Goal: Task Accomplishment & Management: Manage account settings

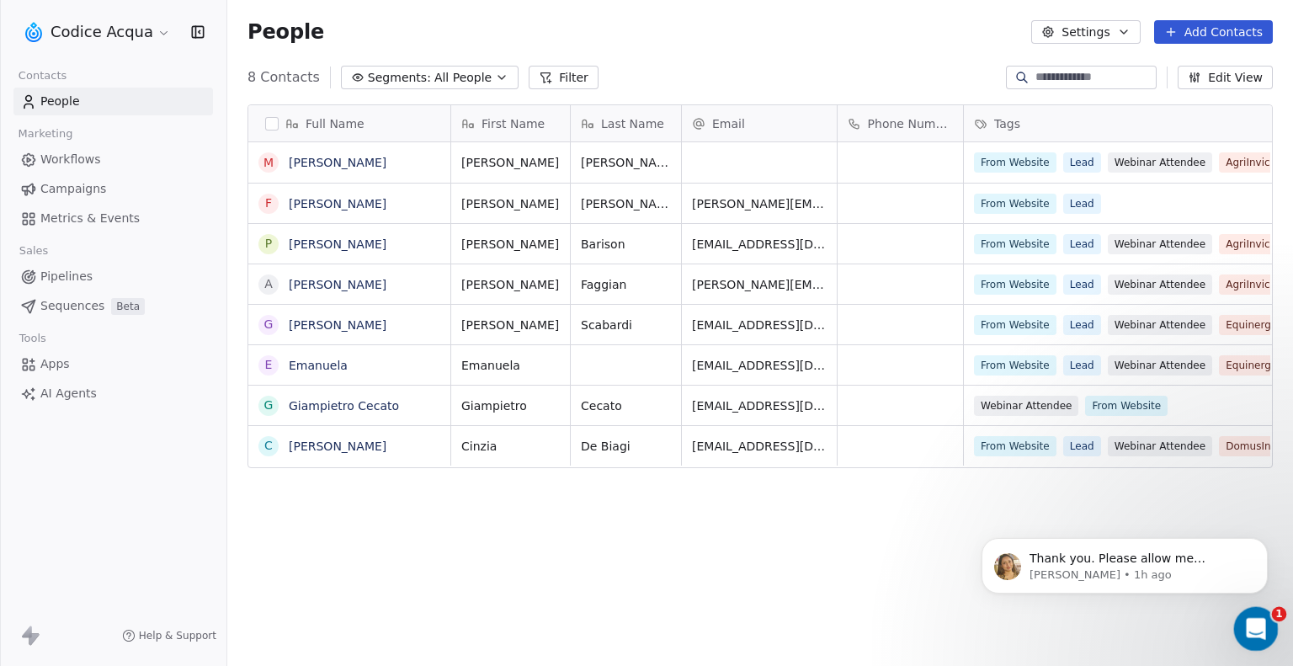
click at [1260, 633] on icon "Open Intercom Messenger" at bounding box center [1254, 627] width 28 height 28
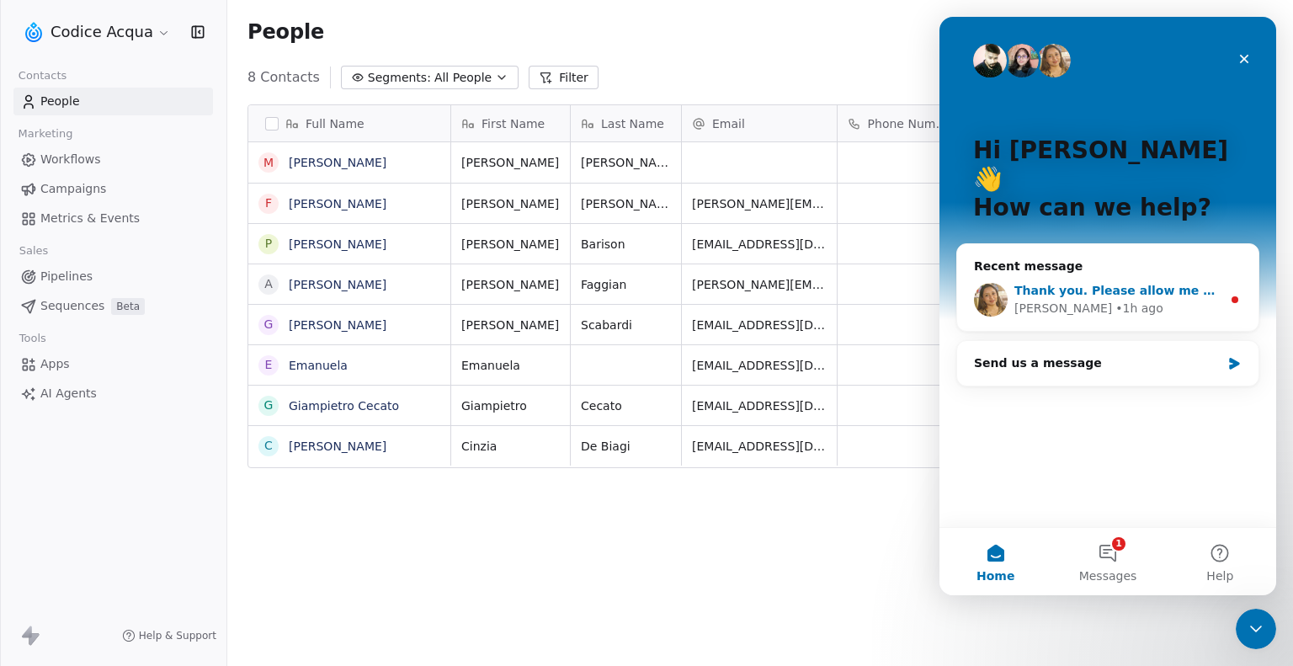
click at [1134, 300] on div "Harinder • 1h ago" at bounding box center [1117, 309] width 207 height 18
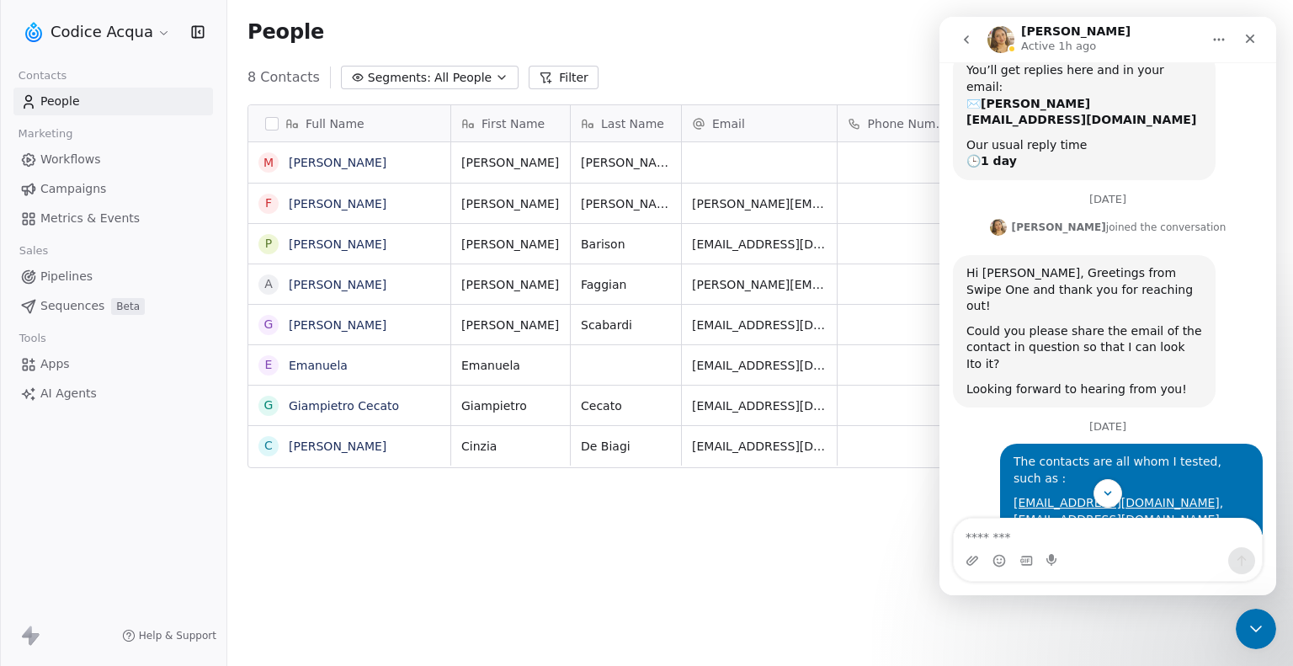
scroll to position [321, 0]
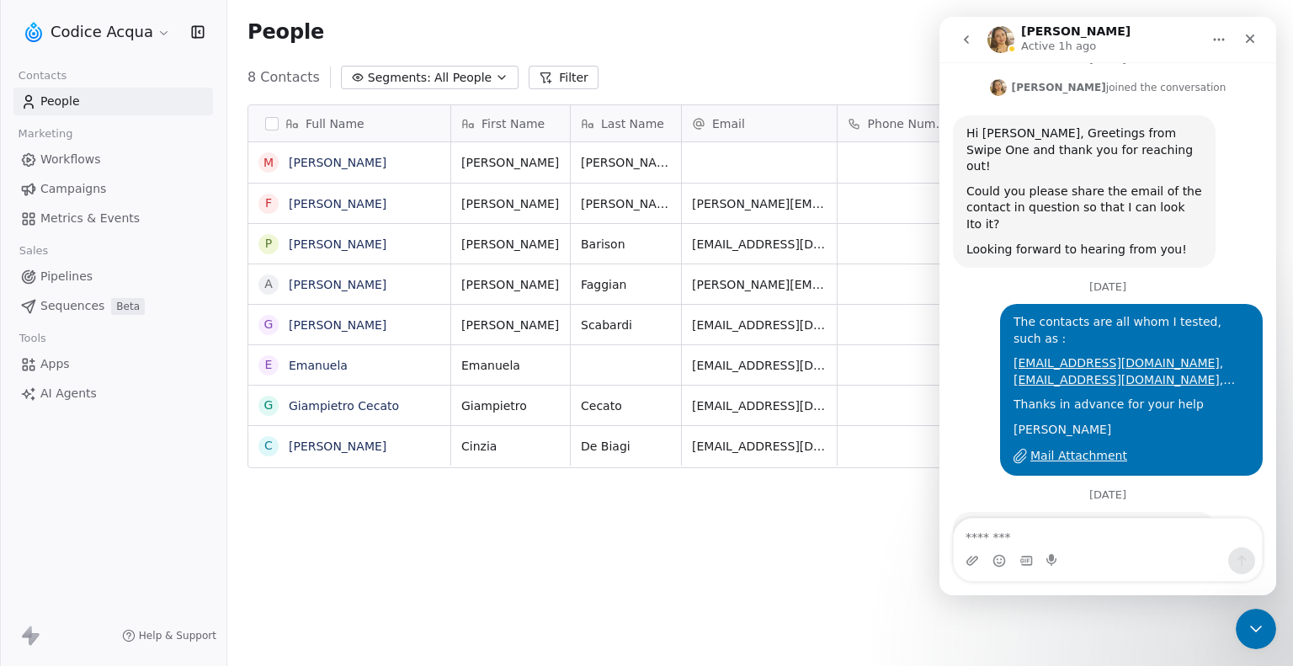
click at [1065, 447] on div "Mail Attachment" at bounding box center [1078, 456] width 97 height 18
click at [606, 36] on div "People Settings Add Contacts" at bounding box center [759, 32] width 1025 height 24
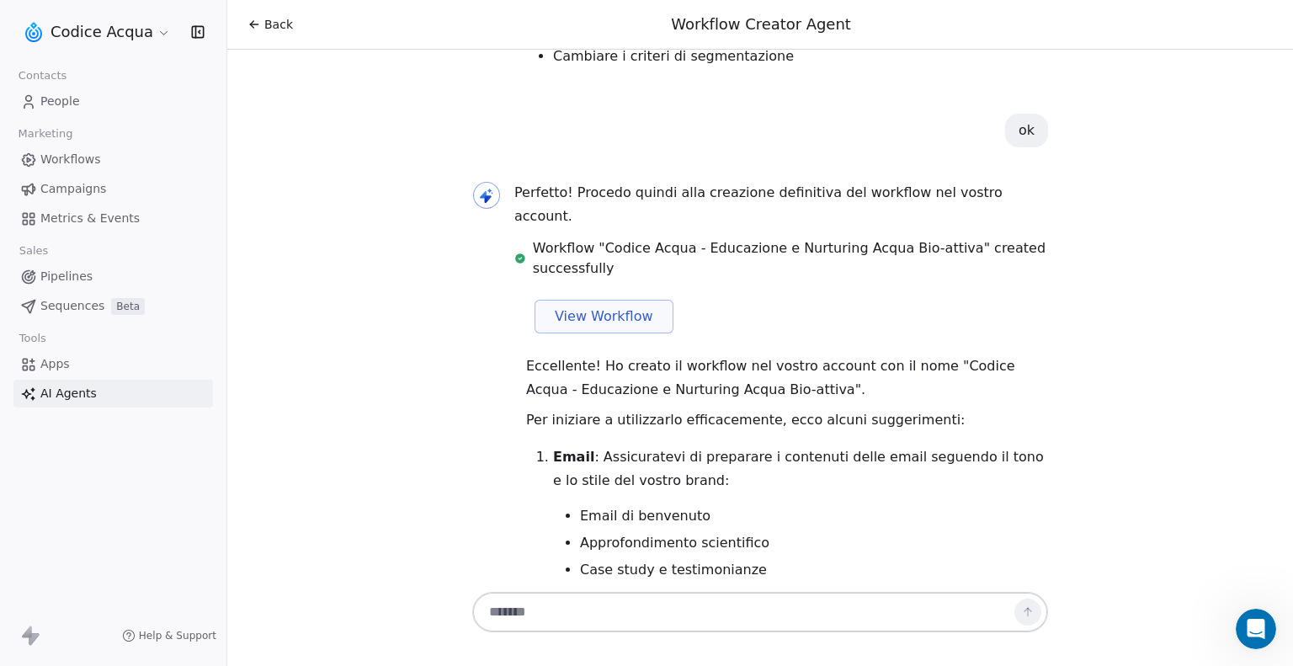
scroll to position [5220, 0]
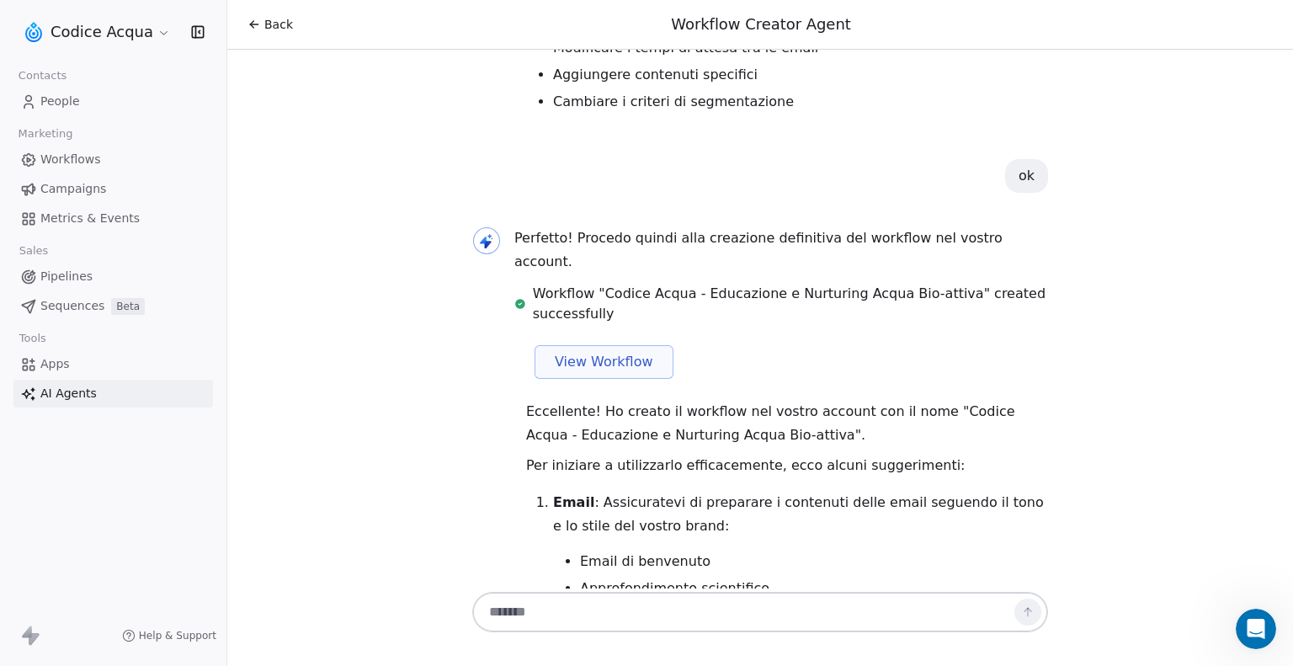
click at [571, 345] on button "View Workflow" at bounding box center [603, 362] width 139 height 34
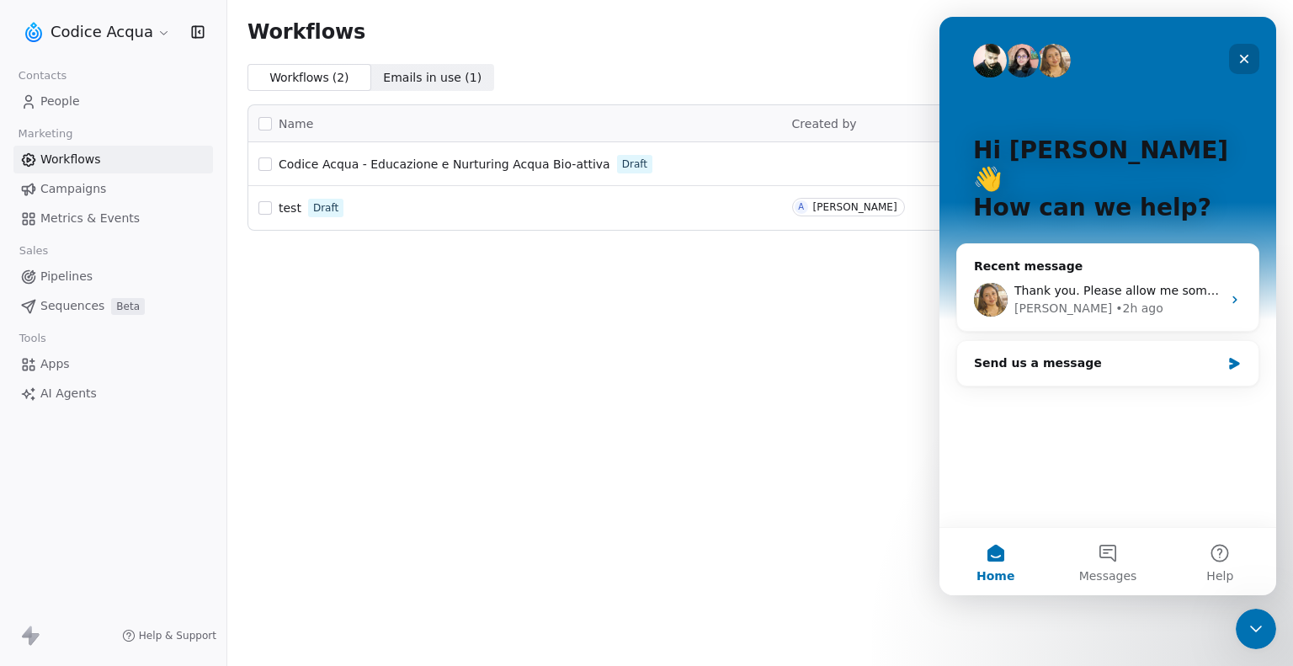
click at [1241, 58] on icon "Close" at bounding box center [1243, 58] width 13 height 13
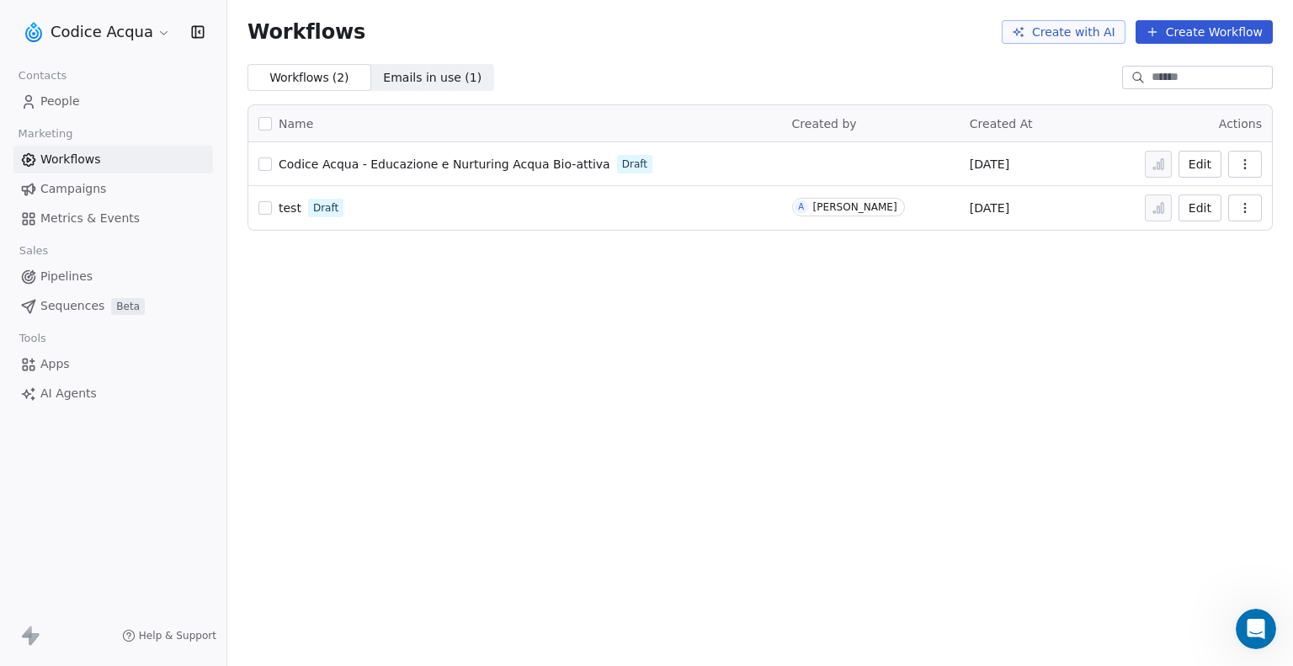
click at [291, 209] on span "test" at bounding box center [290, 207] width 23 height 13
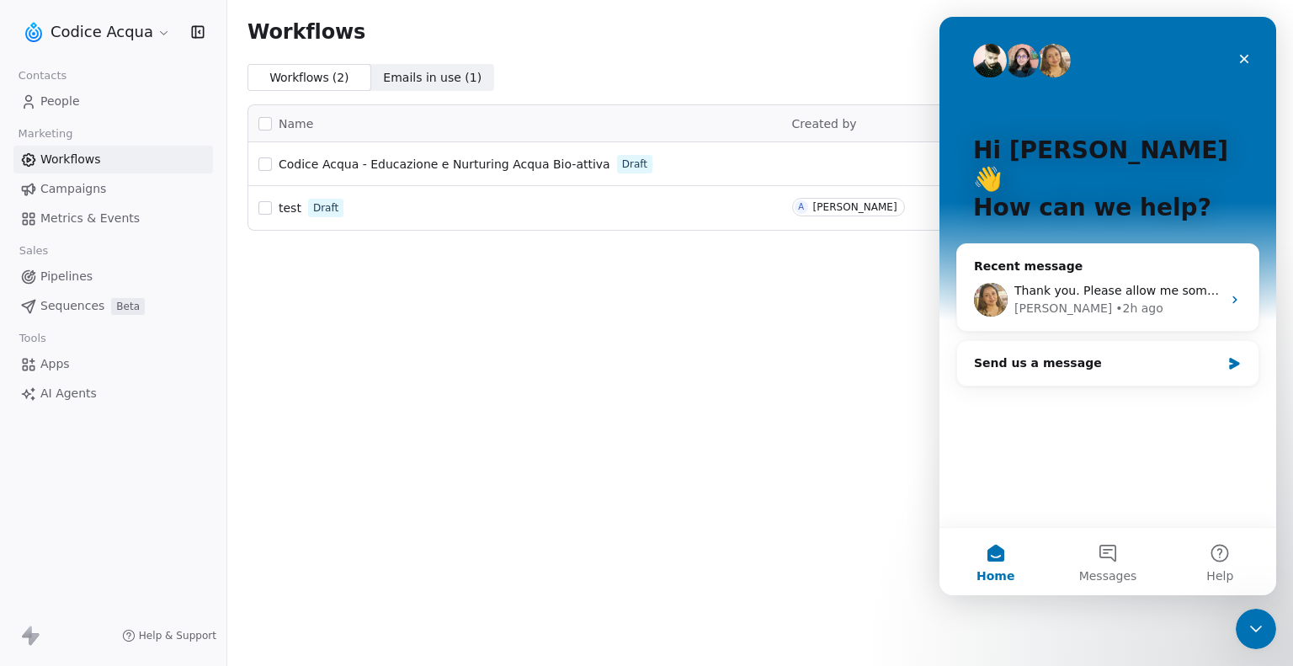
click at [858, 252] on div "Workflows Create with AI Create Workflow Workflows ( 2 ) Workflows ( 2 ) Emails…" at bounding box center [759, 333] width 1065 height 666
click at [1245, 59] on icon "Close" at bounding box center [1243, 58] width 13 height 13
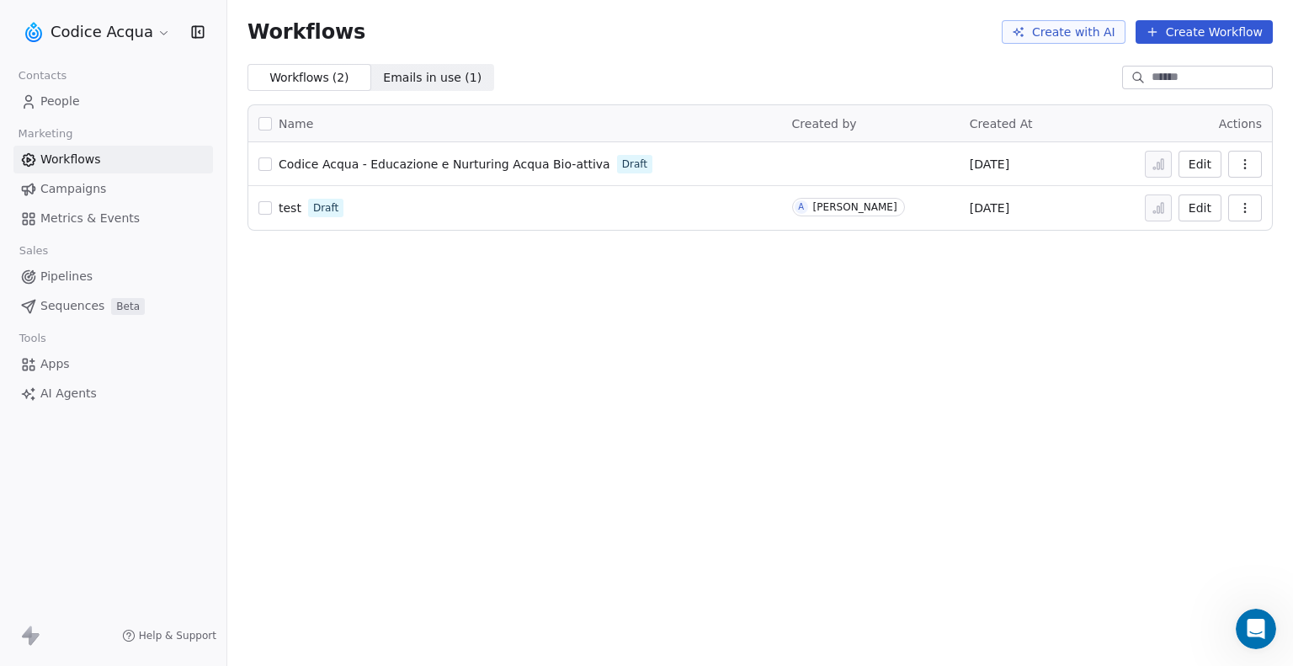
click at [1250, 209] on icon "button" at bounding box center [1244, 207] width 13 height 13
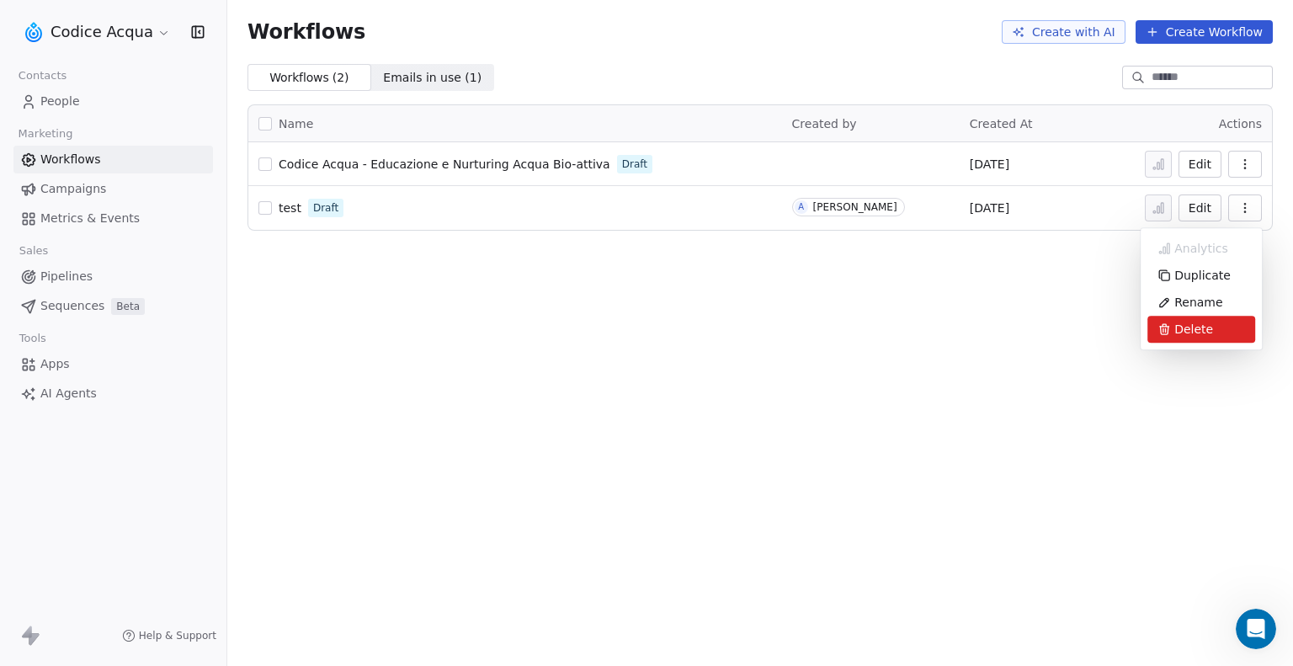
click at [1192, 325] on span "Delete" at bounding box center [1193, 329] width 39 height 17
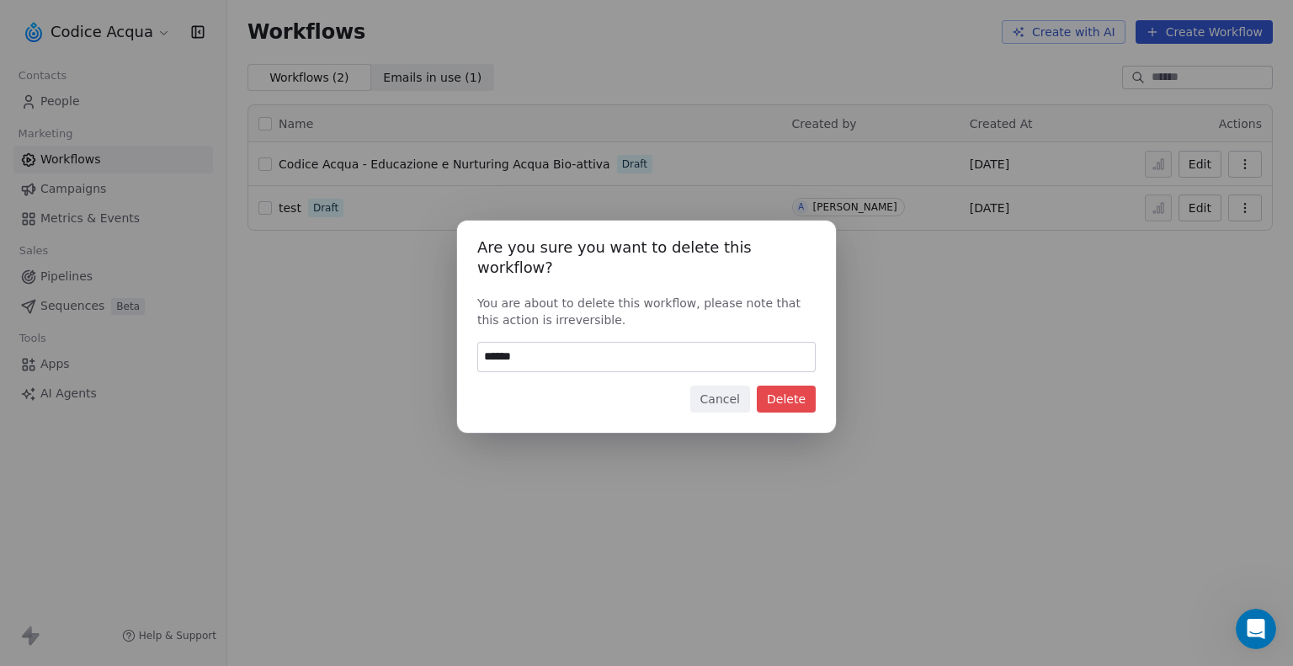
type input "******"
click at [770, 386] on button "Delete" at bounding box center [786, 398] width 59 height 27
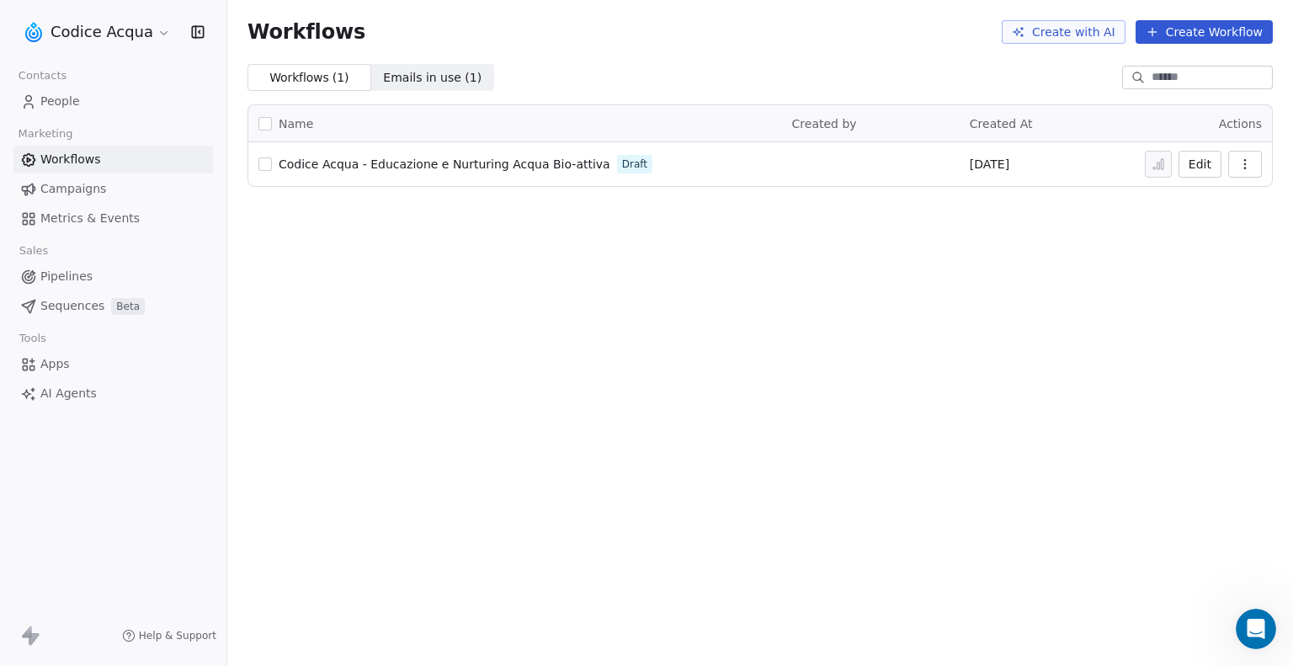
click at [111, 221] on span "Metrics & Events" at bounding box center [89, 219] width 99 height 18
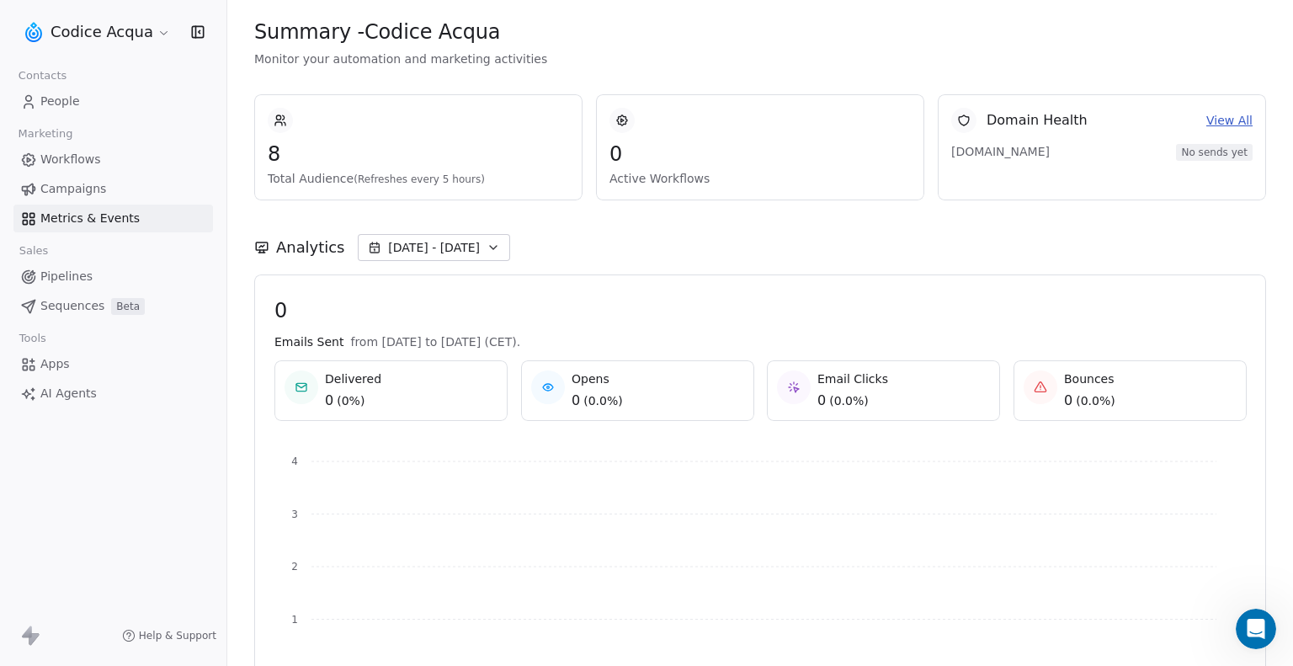
click at [77, 188] on span "Campaigns" at bounding box center [73, 189] width 66 height 18
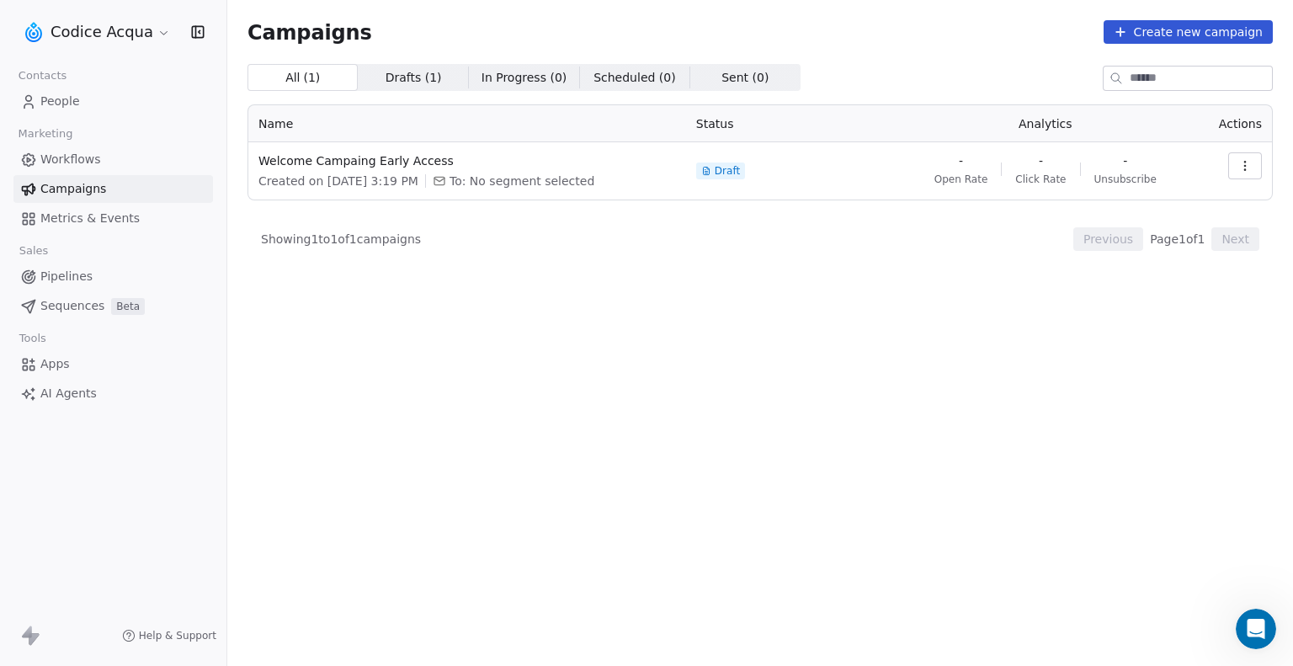
click at [396, 75] on span "Drafts ( 1 )" at bounding box center [413, 78] width 56 height 18
click at [374, 164] on span "Welcome Campaing Early Access" at bounding box center [466, 160] width 417 height 17
